Goal: Task Accomplishment & Management: Complete application form

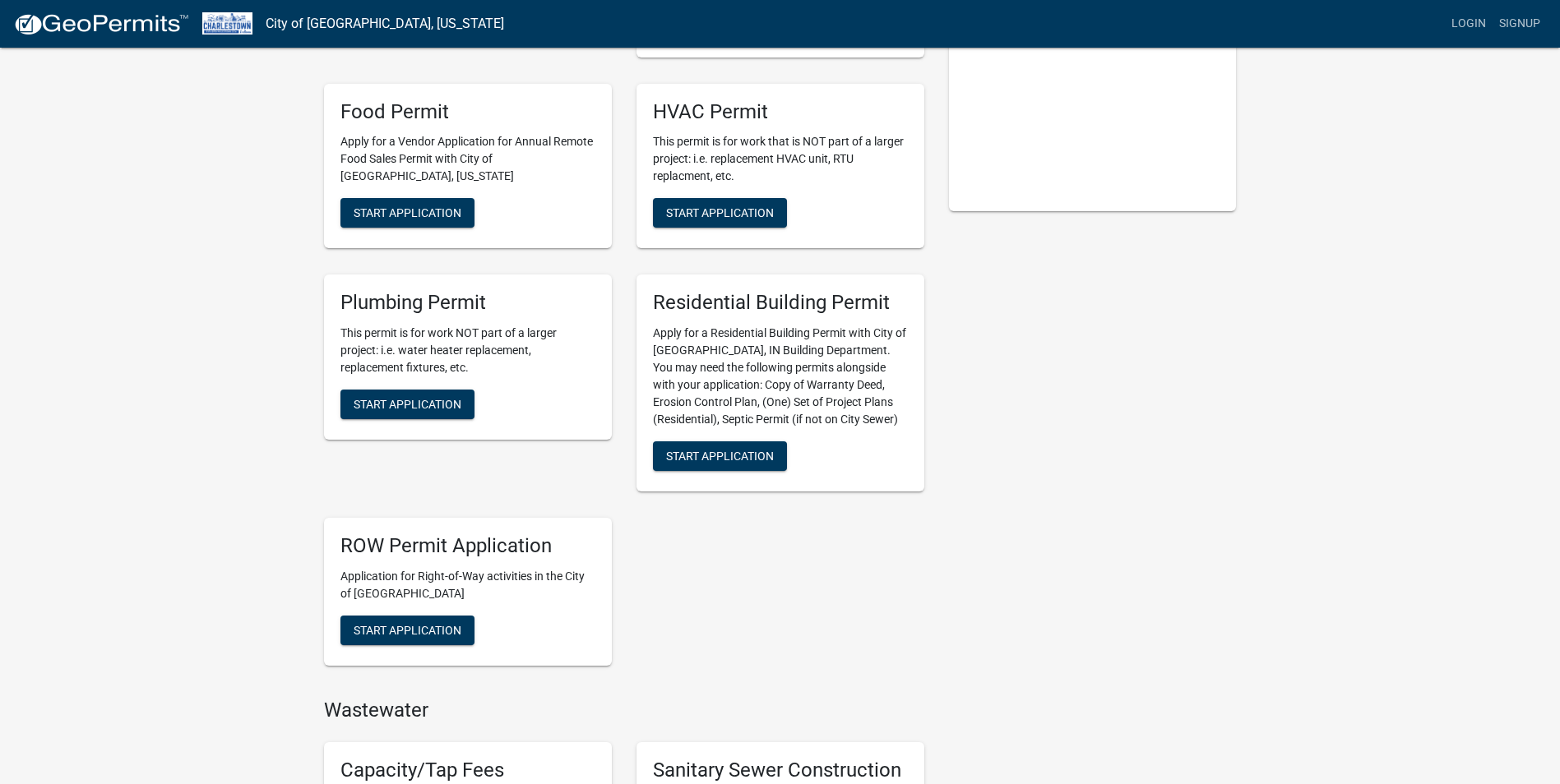
scroll to position [658, 0]
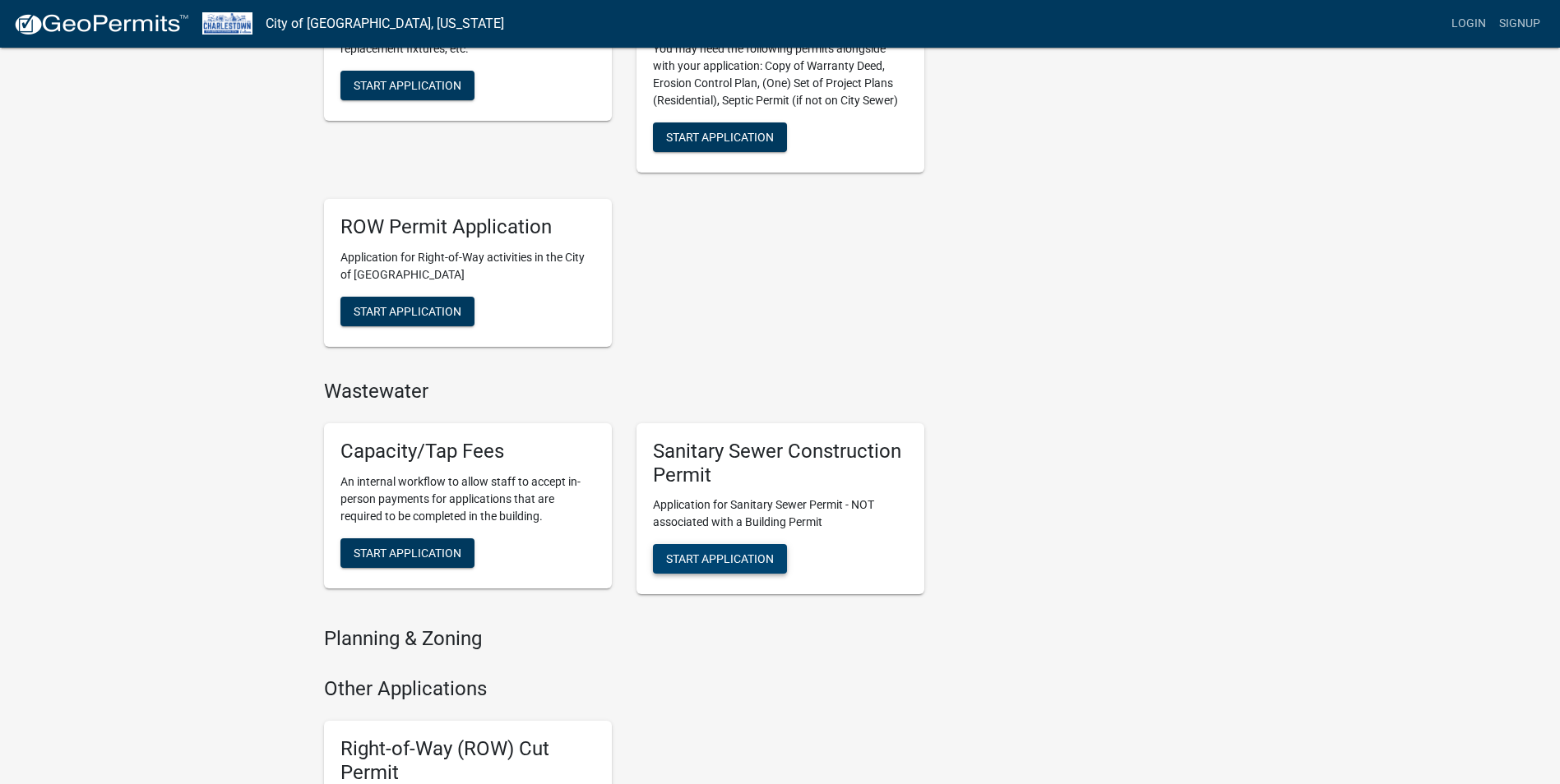
click at [765, 554] on span "Start Application" at bounding box center [720, 559] width 108 height 13
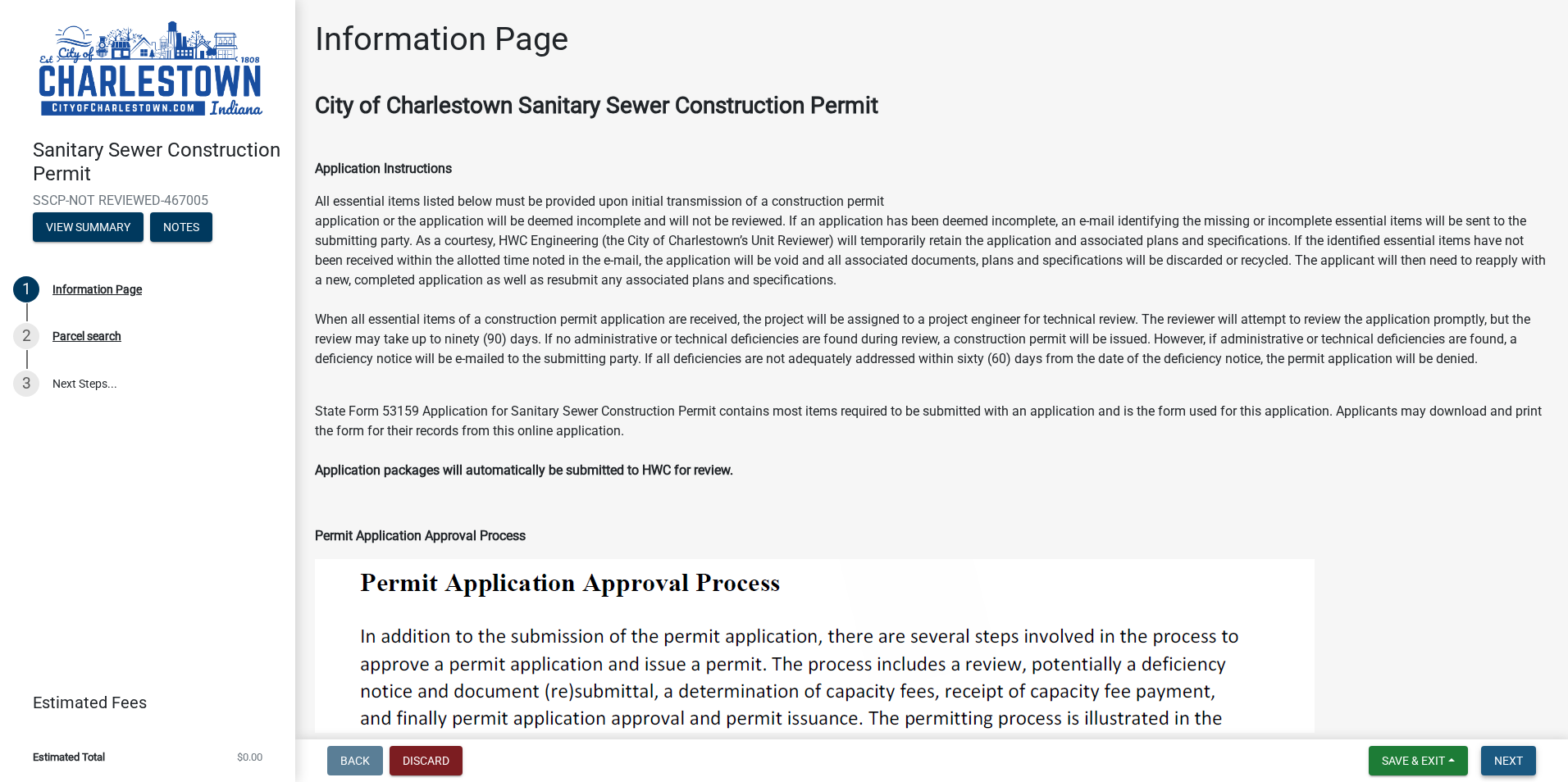
click at [1513, 754] on span "Next" at bounding box center [1508, 761] width 29 height 13
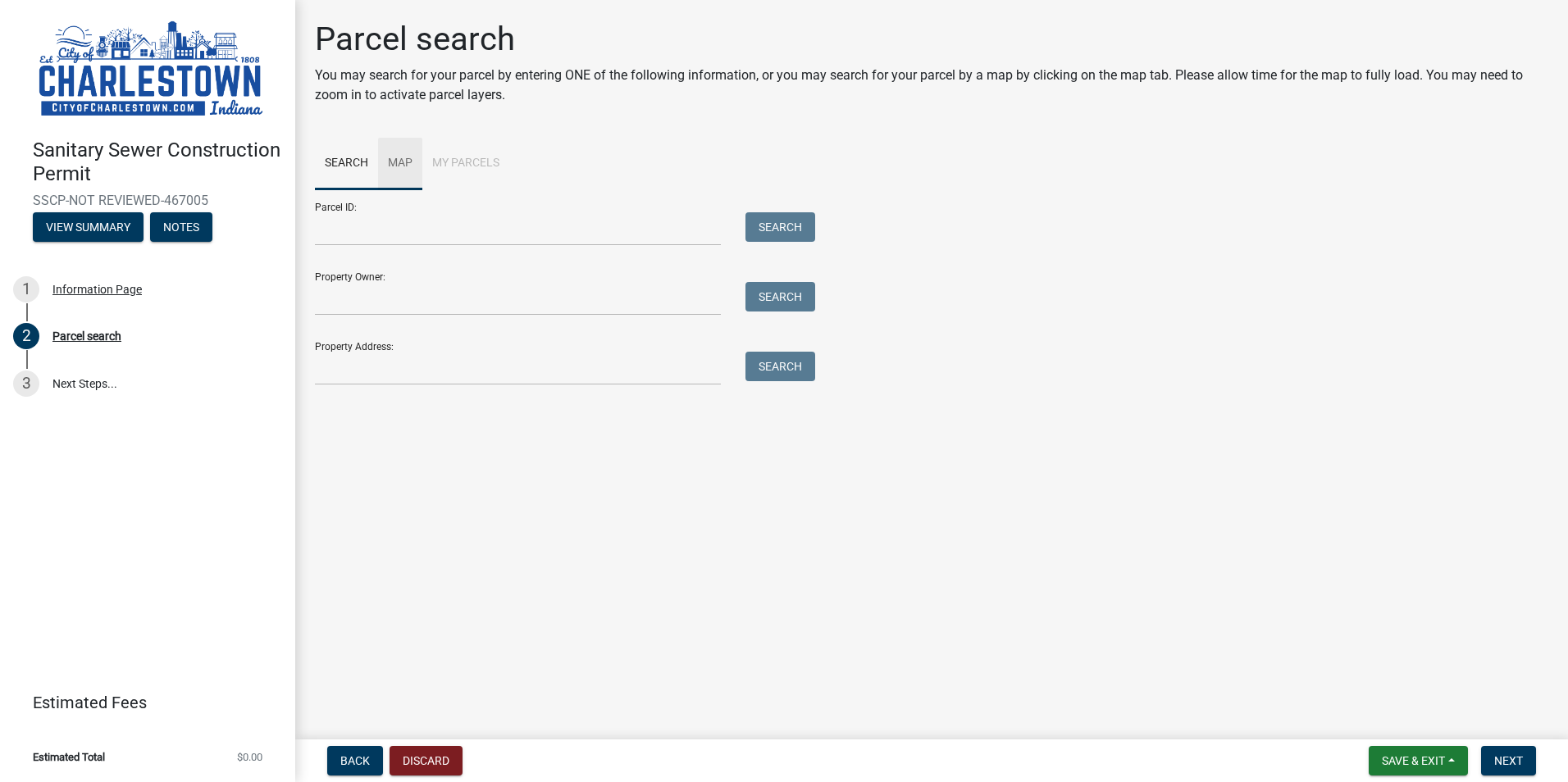
click at [400, 171] on link "Map" at bounding box center [400, 164] width 45 height 52
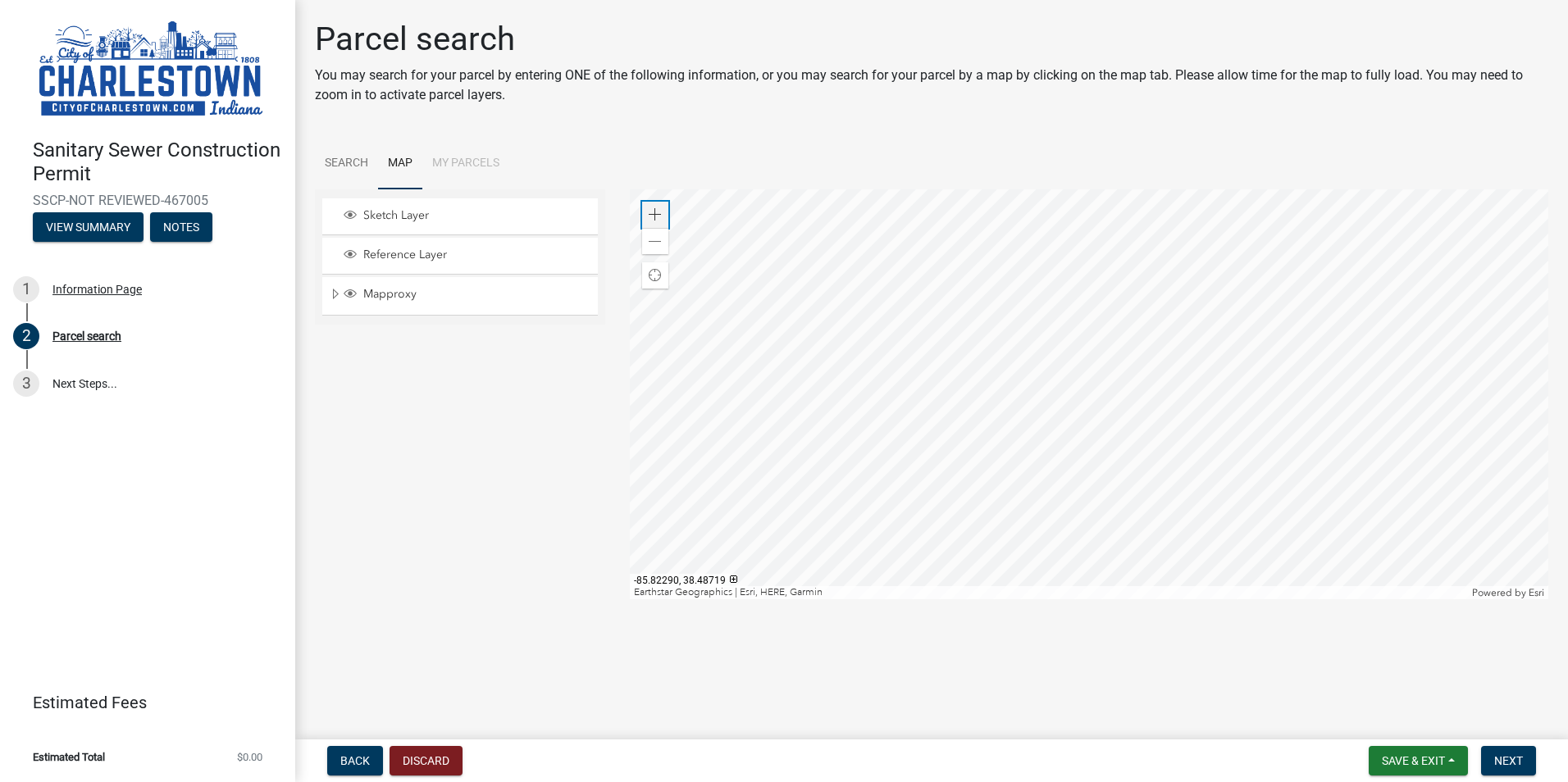
click at [651, 207] on div "Zoom in" at bounding box center [655, 214] width 26 height 26
click at [1117, 568] on div at bounding box center [1089, 394] width 919 height 410
click at [1006, 386] on div at bounding box center [1089, 394] width 919 height 410
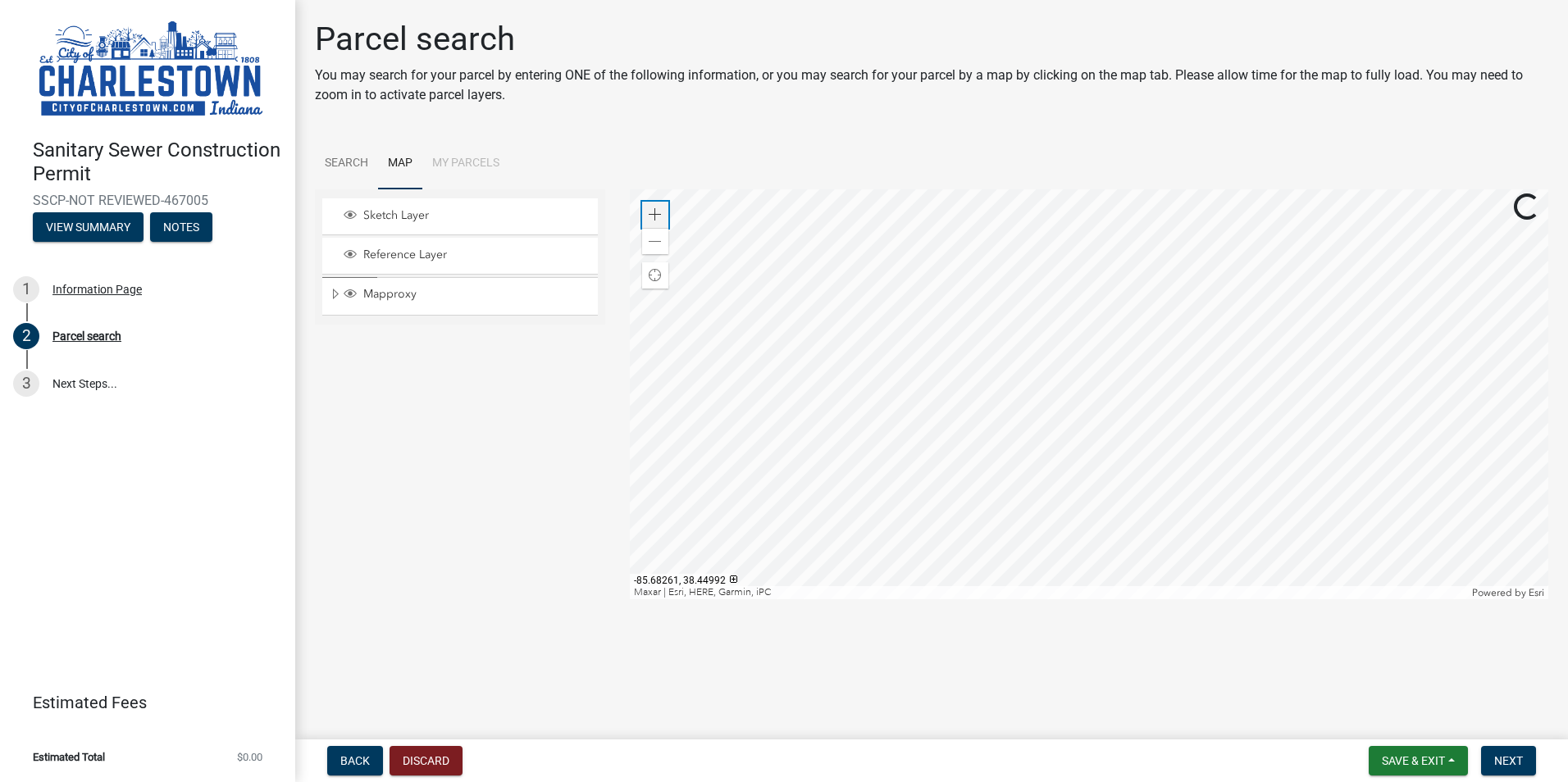
click at [656, 216] on span at bounding box center [655, 215] width 13 height 13
click at [1123, 399] on div at bounding box center [1089, 394] width 919 height 410
click at [1054, 298] on div at bounding box center [1089, 394] width 919 height 410
click at [653, 209] on span at bounding box center [655, 215] width 13 height 13
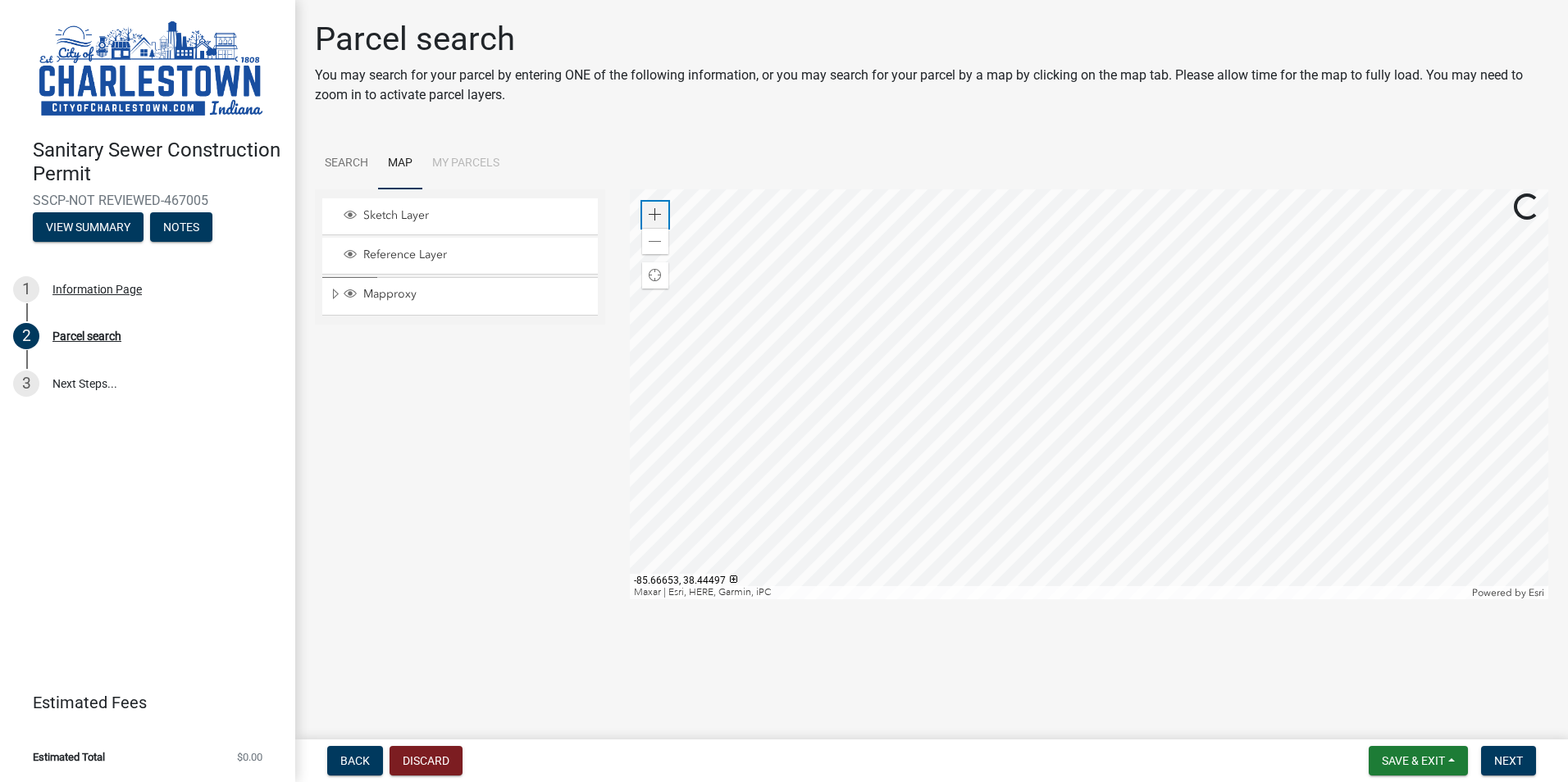
click at [653, 209] on span at bounding box center [655, 215] width 13 height 13
click at [1182, 480] on div at bounding box center [1089, 394] width 919 height 410
click at [1096, 376] on div at bounding box center [1089, 394] width 919 height 410
click at [971, 386] on div at bounding box center [1089, 394] width 919 height 410
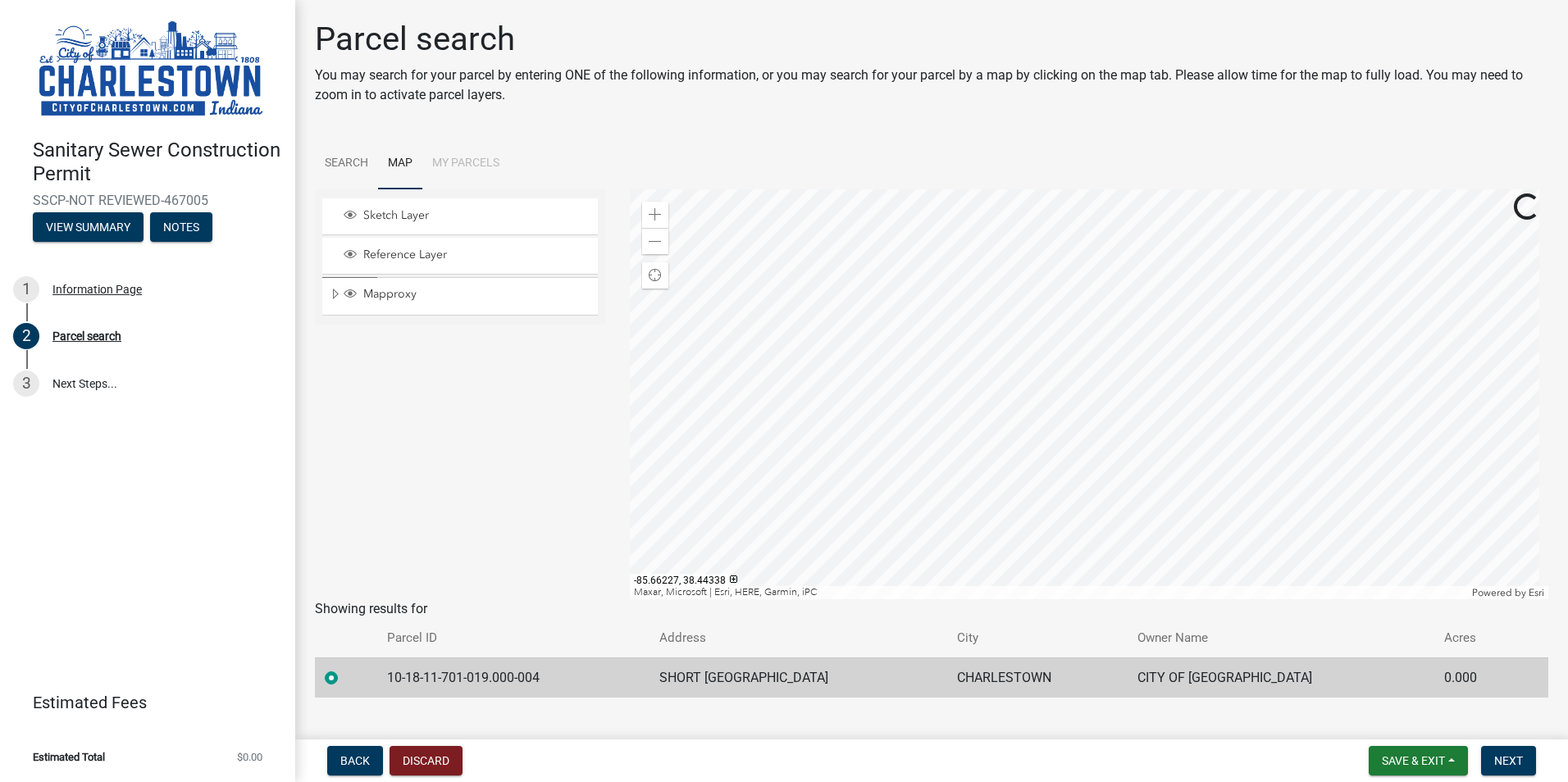
click at [949, 420] on div at bounding box center [1089, 394] width 919 height 410
click at [892, 346] on div at bounding box center [1089, 394] width 919 height 410
click at [923, 320] on div at bounding box center [1089, 394] width 919 height 410
